Goal: Transaction & Acquisition: Purchase product/service

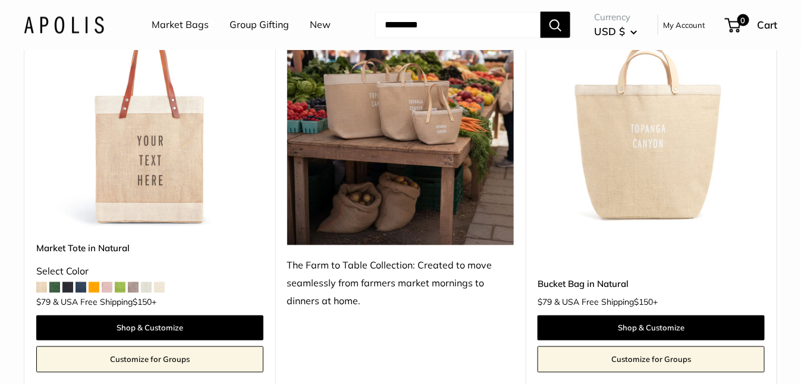
scroll to position [633, 0]
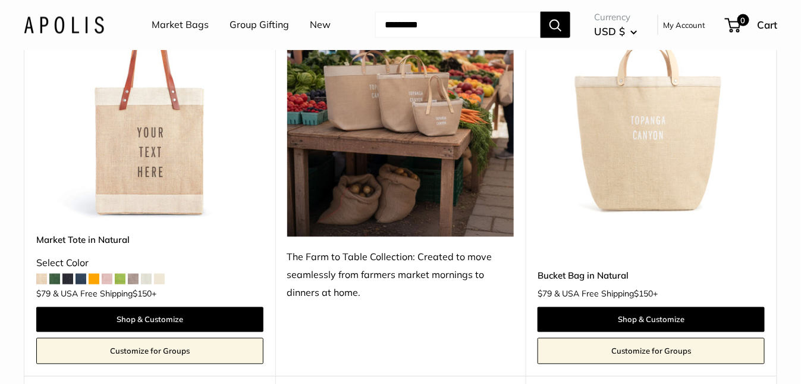
drag, startPoint x: 807, startPoint y: 21, endPoint x: 805, endPoint y: 55, distance: 34.6
click at [123, 279] on span at bounding box center [120, 279] width 11 height 11
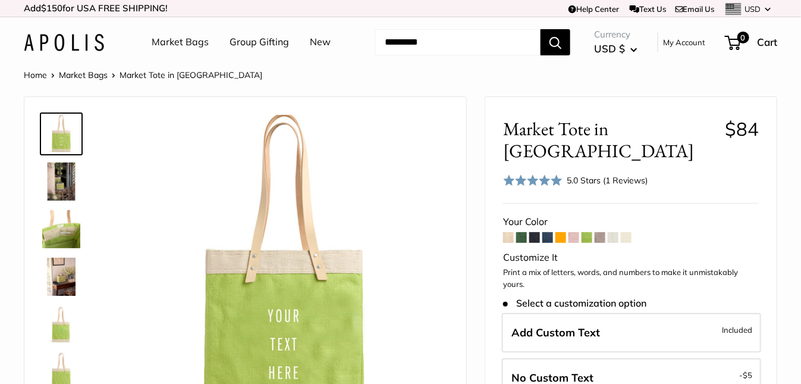
click at [60, 175] on img at bounding box center [61, 181] width 38 height 38
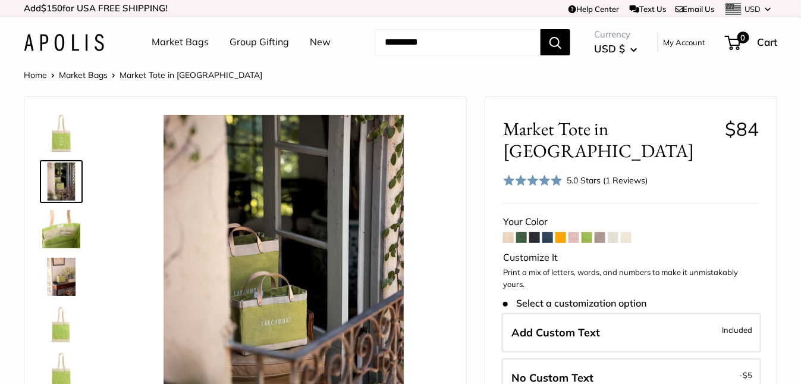
click at [62, 244] on img at bounding box center [61, 229] width 38 height 38
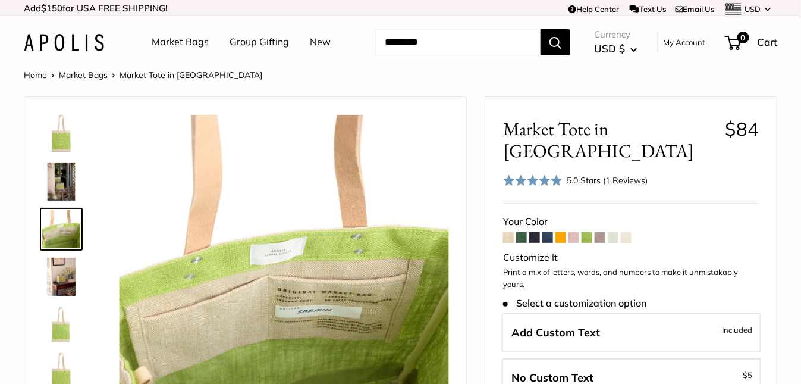
click at [57, 281] on img at bounding box center [61, 276] width 38 height 38
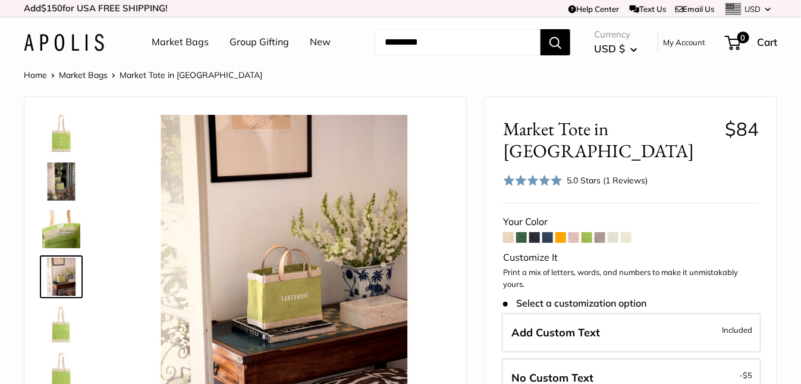
click at [53, 325] on img at bounding box center [61, 324] width 38 height 38
